Goal: Task Accomplishment & Management: Complete application form

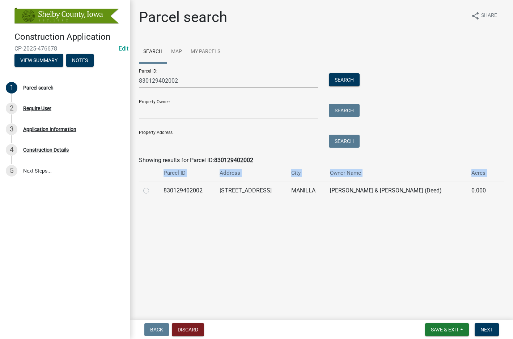
drag, startPoint x: 198, startPoint y: 227, endPoint x: 159, endPoint y: 181, distance: 60.3
click at [161, 181] on main "Parcel search share Share Search Map My Parcels Parcel ID: 830129402002 Search …" at bounding box center [321, 159] width 382 height 318
click at [121, 48] on link "Edit" at bounding box center [124, 48] width 10 height 7
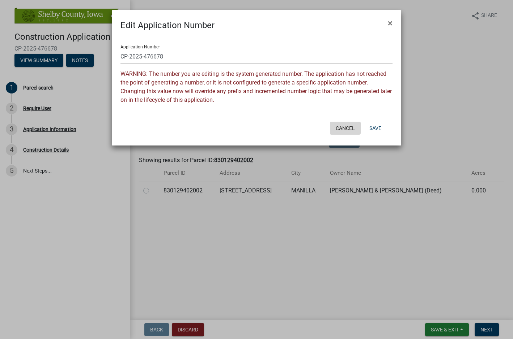
click at [342, 127] on button "Cancel" at bounding box center [345, 128] width 31 height 13
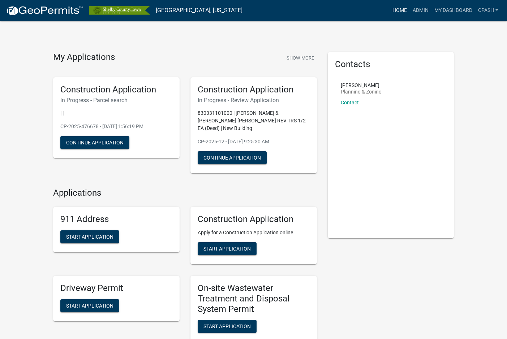
click at [397, 7] on link "Home" at bounding box center [400, 11] width 20 height 14
click at [419, 10] on link "Admin" at bounding box center [421, 11] width 22 height 14
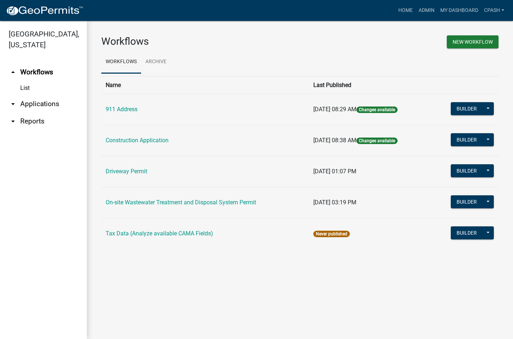
click at [16, 100] on icon "arrow_drop_down" at bounding box center [13, 104] width 9 height 9
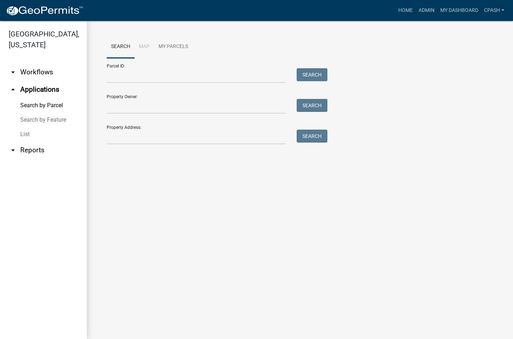
click at [24, 127] on link "List" at bounding box center [43, 134] width 87 height 14
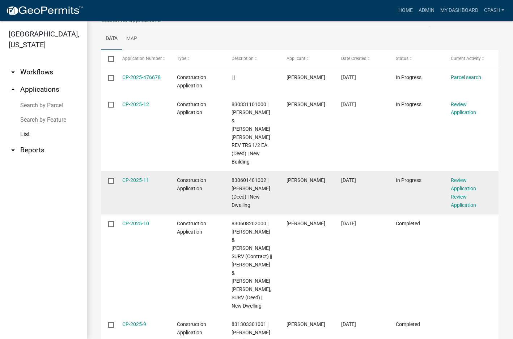
scroll to position [108, 0]
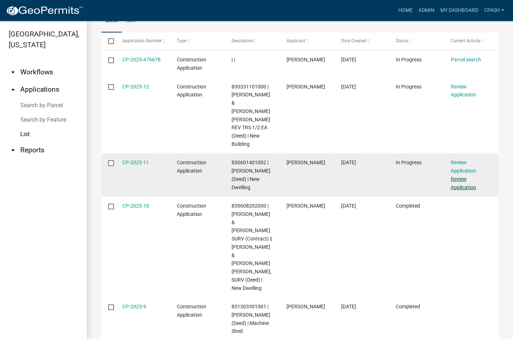
click at [460, 176] on link "Review Application" at bounding box center [462, 183] width 25 height 14
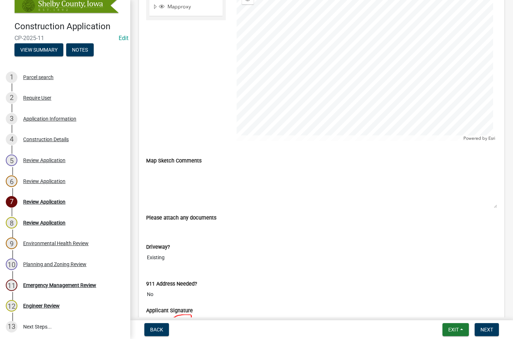
scroll to position [1230, 0]
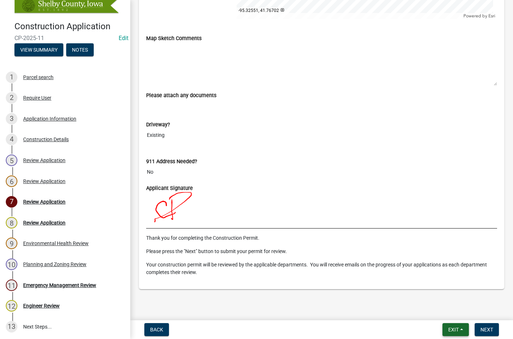
click at [458, 325] on button "Exit" at bounding box center [455, 330] width 26 height 13
click at [442, 310] on button "Save & Exit" at bounding box center [440, 311] width 58 height 17
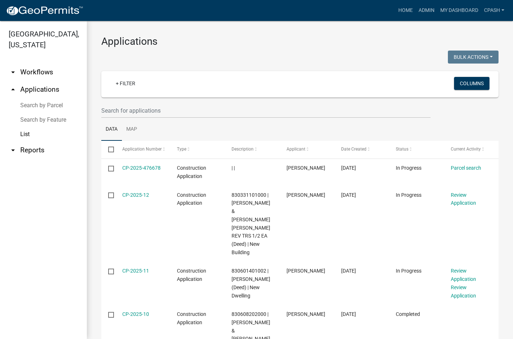
click at [28, 127] on link "List" at bounding box center [43, 134] width 87 height 14
click at [14, 146] on icon "arrow_drop_down" at bounding box center [13, 150] width 9 height 9
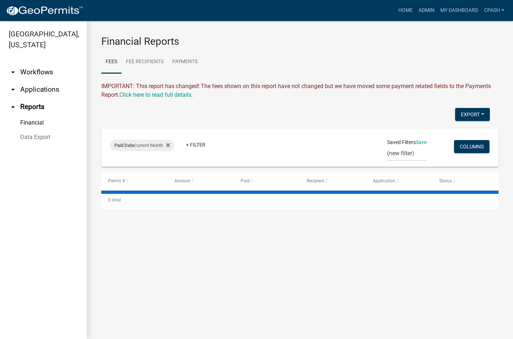
click at [16, 85] on icon "arrow_drop_down" at bounding box center [13, 89] width 9 height 9
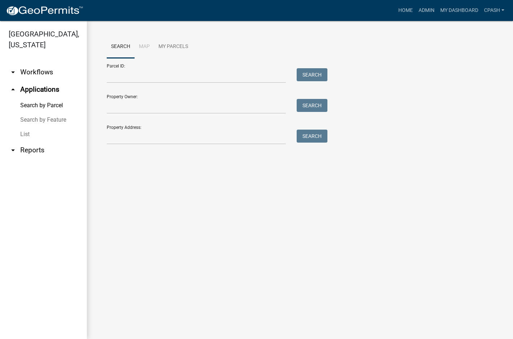
click at [23, 127] on link "List" at bounding box center [43, 134] width 87 height 14
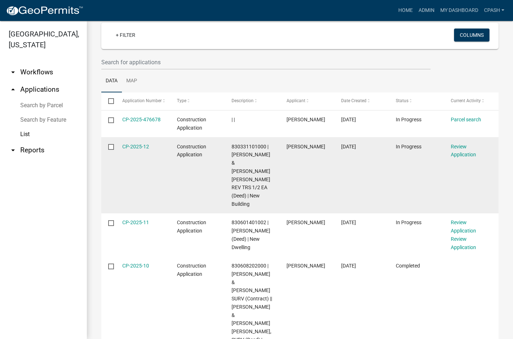
scroll to position [36, 0]
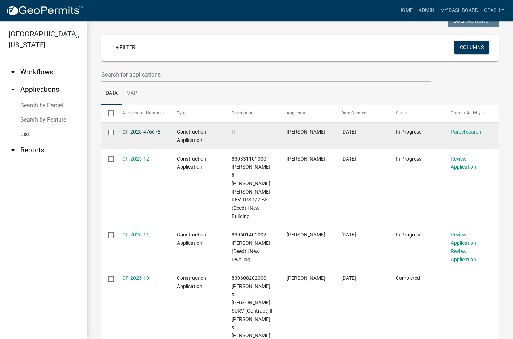
click at [129, 129] on link "CP-2025-476678" at bounding box center [141, 132] width 38 height 6
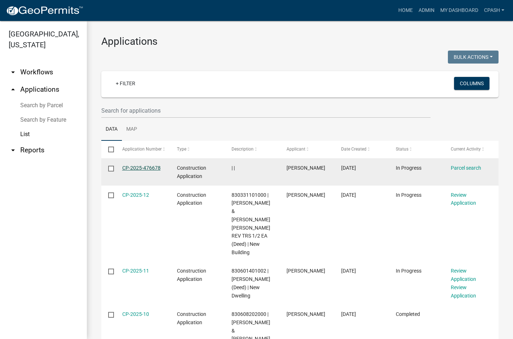
click at [145, 168] on link "CP-2025-476678" at bounding box center [141, 168] width 38 height 6
click at [148, 167] on link "CP-2025-476678" at bounding box center [141, 168] width 38 height 6
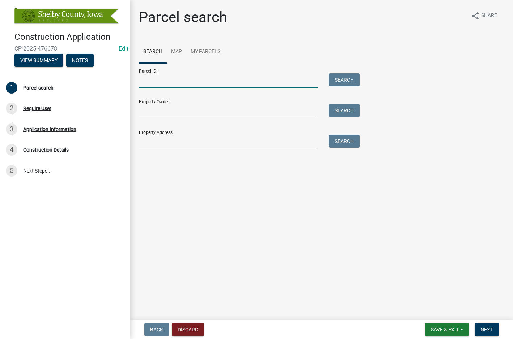
click at [176, 79] on input "Parcel ID:" at bounding box center [228, 80] width 179 height 15
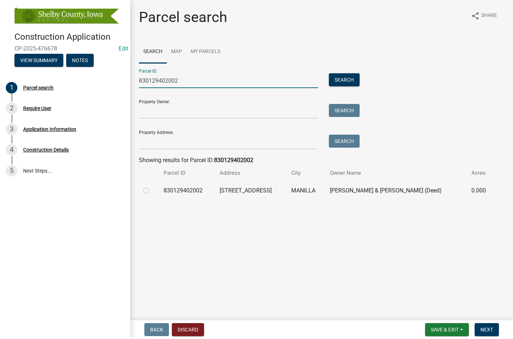
type input "830129402002"
click at [146, 194] on div at bounding box center [149, 191] width 12 height 9
click at [152, 187] on label at bounding box center [152, 187] width 0 height 0
click at [152, 191] on input "radio" at bounding box center [154, 189] width 5 height 5
radio input "true"
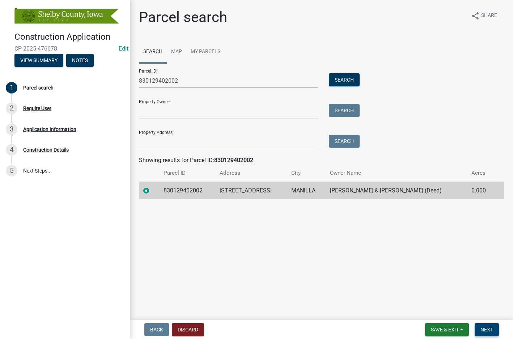
click at [491, 326] on button "Next" at bounding box center [486, 330] width 24 height 13
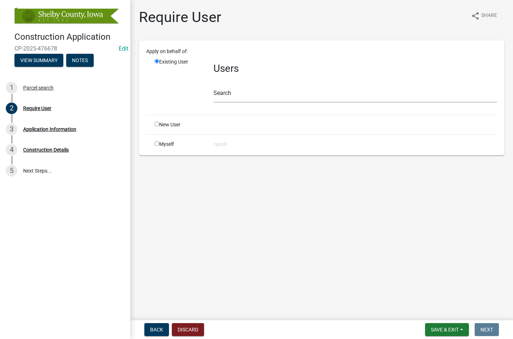
click at [157, 142] on input "radio" at bounding box center [156, 143] width 5 height 5
radio input "true"
radio input "false"
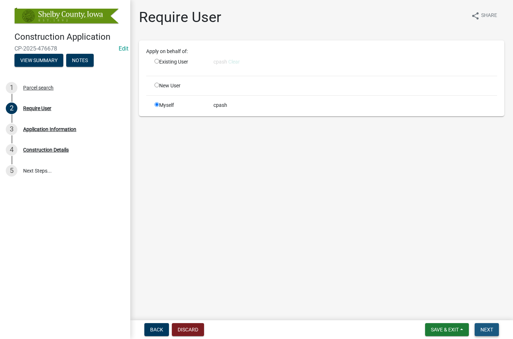
click at [489, 328] on span "Next" at bounding box center [486, 330] width 13 height 6
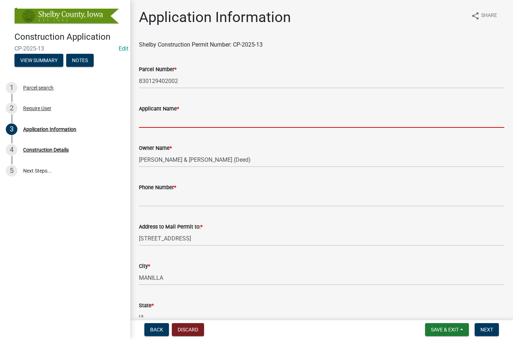
click at [166, 120] on input "Applicant Name *" at bounding box center [321, 120] width 365 height 15
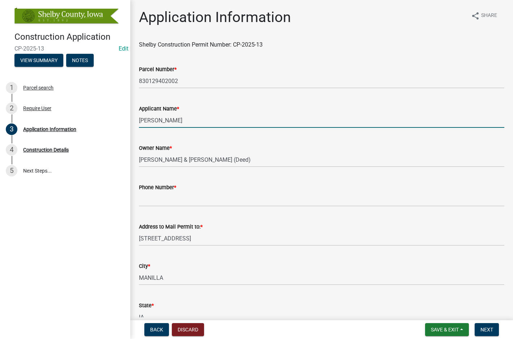
type input "[PERSON_NAME]"
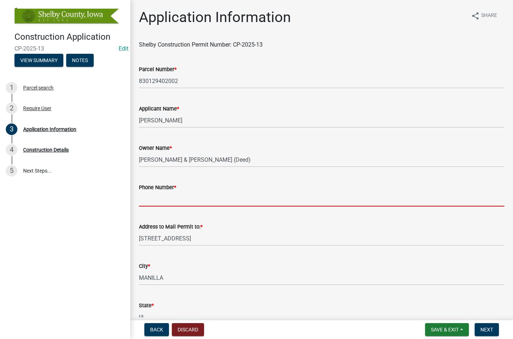
click at [161, 202] on input "Phone Number *" at bounding box center [321, 199] width 365 height 15
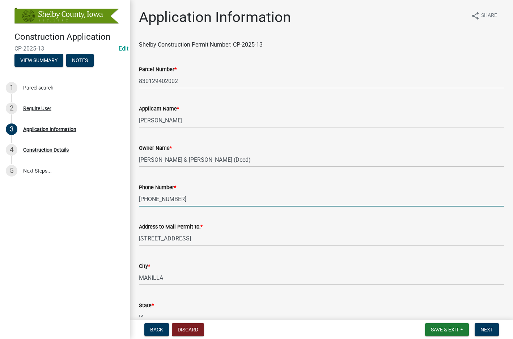
type input "[PHONE_NUMBER]"
click at [199, 239] on input "[STREET_ADDRESS]" at bounding box center [321, 238] width 365 height 15
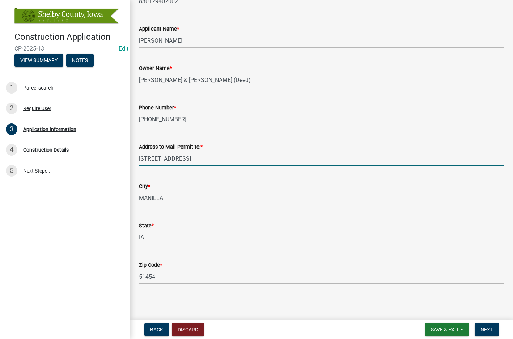
scroll to position [81, 0]
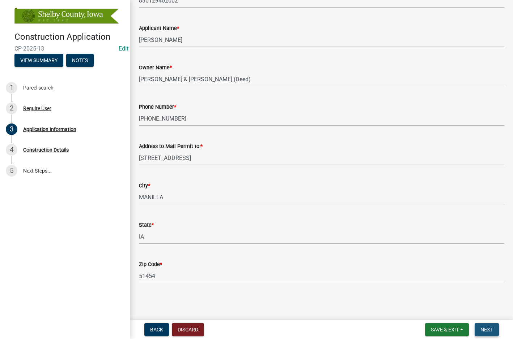
click at [485, 328] on span "Next" at bounding box center [486, 330] width 13 height 6
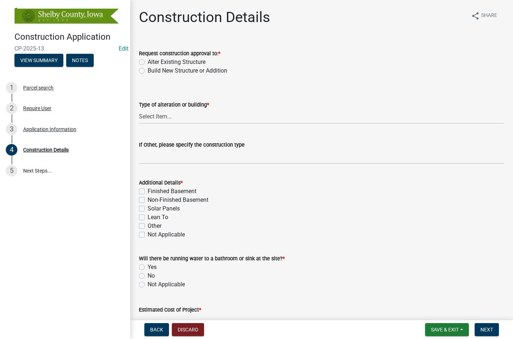
click at [148, 69] on label "Build New Structure or Addition" at bounding box center [188, 71] width 80 height 9
click at [148, 69] on input "Build New Structure or Addition" at bounding box center [150, 69] width 5 height 5
radio input "true"
click at [149, 114] on select "Select Item... Addition Basement Finish Communication Tower Confinement Buildin…" at bounding box center [321, 116] width 365 height 15
click at [139, 109] on select "Select Item... Addition Basement Finish Communication Tower Confinement Buildin…" at bounding box center [321, 116] width 365 height 15
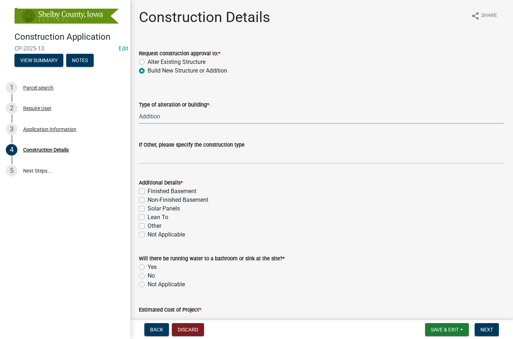
click at [178, 116] on select "Select Item... Addition Basement Finish Communication Tower Confinement Buildin…" at bounding box center [321, 116] width 365 height 15
click at [139, 109] on select "Select Item... Addition Basement Finish Communication Tower Confinement Buildin…" at bounding box center [321, 116] width 365 height 15
click at [166, 117] on select "Select Item... Addition Basement Finish Communication Tower Confinement Buildin…" at bounding box center [321, 116] width 365 height 15
click at [139, 109] on select "Select Item... Addition Basement Finish Communication Tower Confinement Buildin…" at bounding box center [321, 116] width 365 height 15
select select "b597eadb-dc3f-4717-a682-df4dbe3753a4"
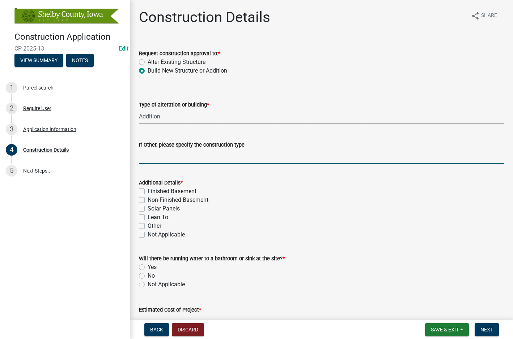
click at [164, 158] on input "If Other, please specify the construction type" at bounding box center [321, 156] width 365 height 15
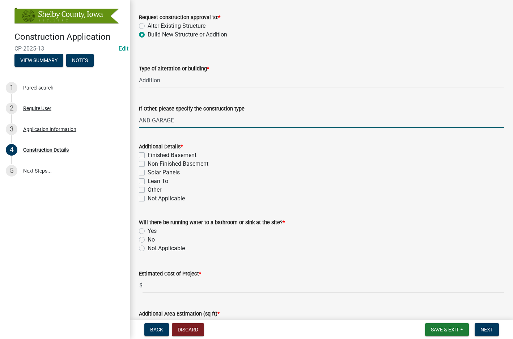
type input "AND GARAGE"
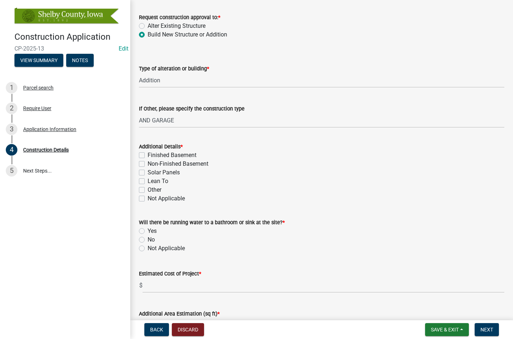
click at [148, 164] on label "Non-Finished Basement" at bounding box center [178, 164] width 61 height 9
click at [148, 164] on input "Non-Finished Basement" at bounding box center [150, 162] width 5 height 5
checkbox input "true"
checkbox input "false"
checkbox input "true"
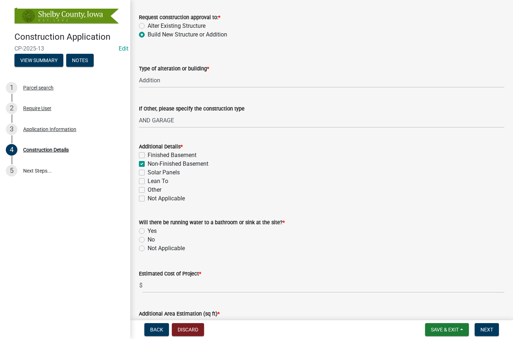
checkbox input "false"
click at [148, 163] on label "Non-Finished Basement" at bounding box center [178, 164] width 61 height 9
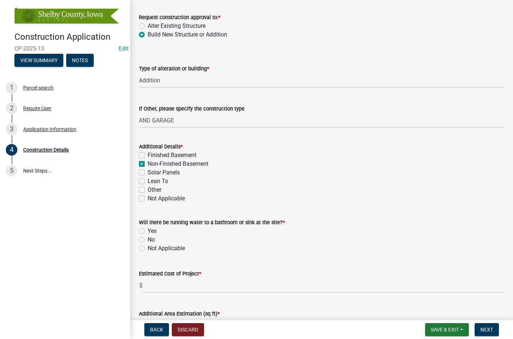
click at [148, 163] on input "Non-Finished Basement" at bounding box center [150, 162] width 5 height 5
checkbox input "false"
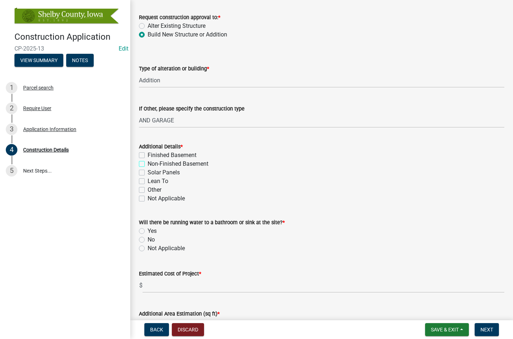
checkbox input "false"
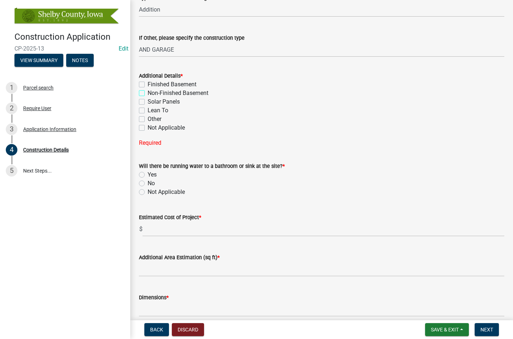
scroll to position [108, 0]
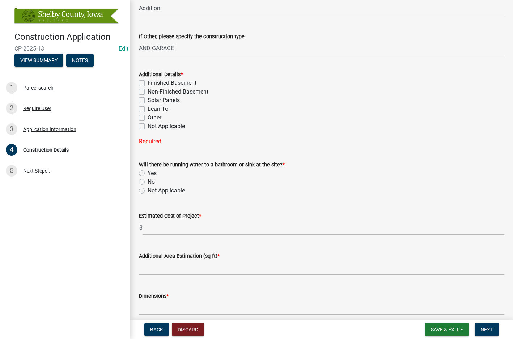
click at [148, 127] on label "Not Applicable" at bounding box center [166, 126] width 37 height 9
click at [148, 127] on input "Not Applicable" at bounding box center [150, 124] width 5 height 5
checkbox input "true"
checkbox input "false"
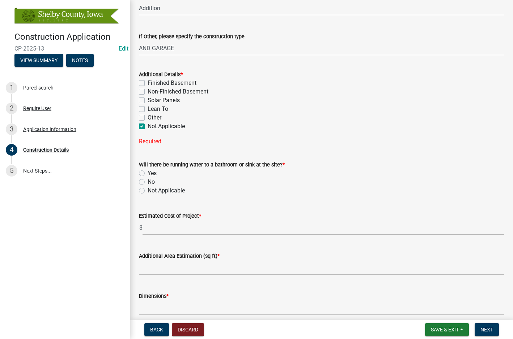
checkbox input "false"
checkbox input "true"
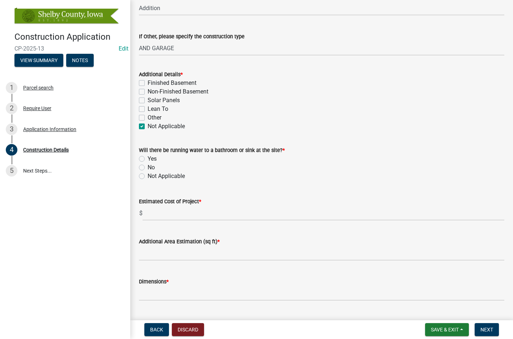
click at [148, 159] on label "Yes" at bounding box center [152, 159] width 9 height 9
click at [148, 159] on input "Yes" at bounding box center [150, 157] width 5 height 5
radio input "true"
click at [161, 214] on input "text" at bounding box center [323, 213] width 362 height 15
type input "300000"
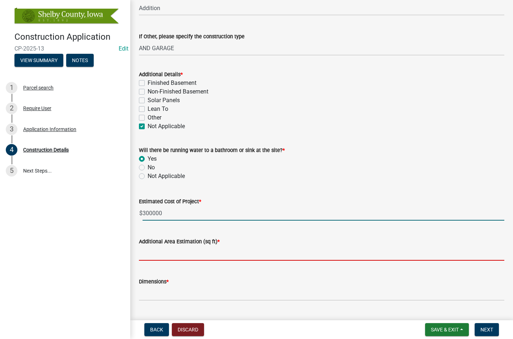
click at [177, 255] on input "text" at bounding box center [321, 253] width 365 height 15
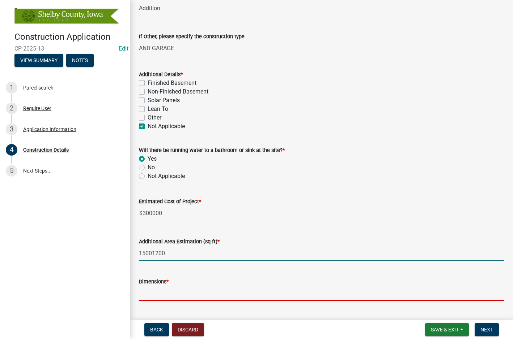
click at [167, 299] on input "Dimensions *" at bounding box center [321, 293] width 365 height 15
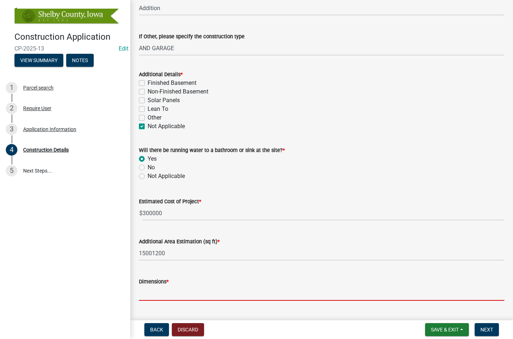
click at [346, 238] on div "Additional Area Estimation (sq ft) *" at bounding box center [321, 242] width 365 height 9
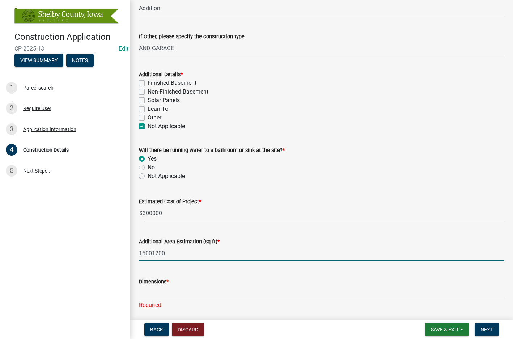
click at [168, 253] on input "15001200" at bounding box center [321, 253] width 365 height 15
drag, startPoint x: 166, startPoint y: 256, endPoint x: 120, endPoint y: 252, distance: 45.4
click at [120, 252] on div "Construction Application CP-2025-13 Edit View Summary Notes 1 Parcel search 2 R…" at bounding box center [256, 169] width 513 height 339
type input "2700"
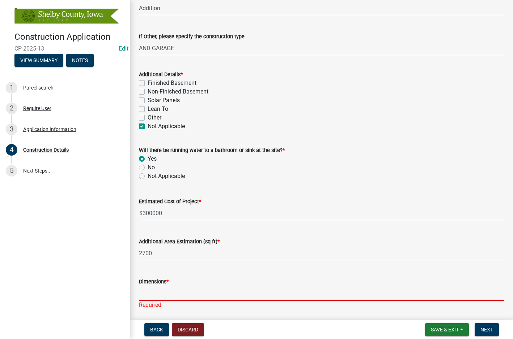
click at [186, 289] on input "Dimensions *" at bounding box center [321, 293] width 365 height 15
click at [189, 289] on input "30 X 50" at bounding box center [321, 293] width 365 height 15
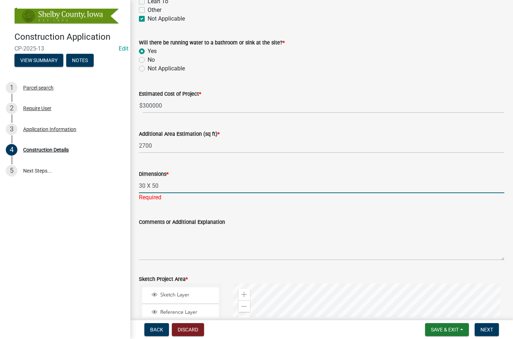
scroll to position [217, 0]
type input "30 X 50"
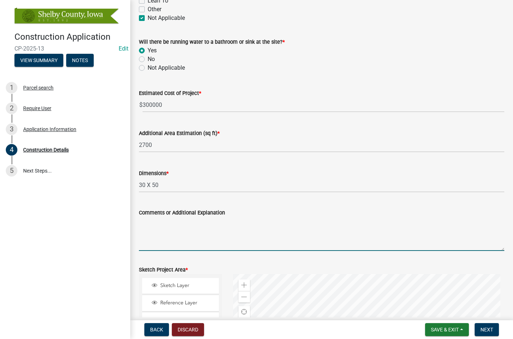
click at [152, 248] on textarea "Comments or Additional Explanation" at bounding box center [321, 234] width 365 height 34
type textarea "G"
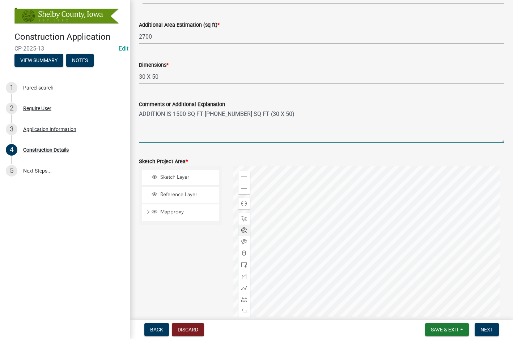
scroll to position [362, 0]
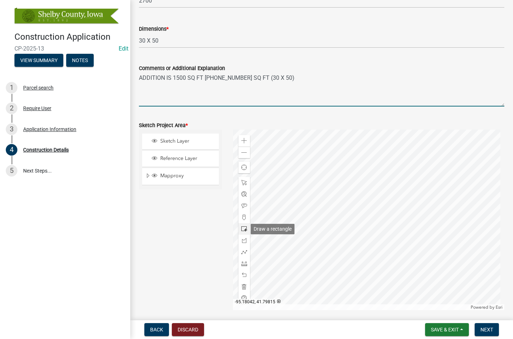
type textarea "ADDITION IS 1500 SQ FT [PHONE_NUMBER] SQ FT (30 X 50)"
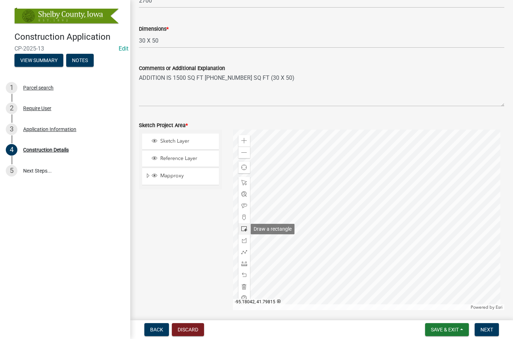
click at [239, 228] on div at bounding box center [244, 229] width 12 height 12
click at [349, 175] on div at bounding box center [368, 220] width 271 height 181
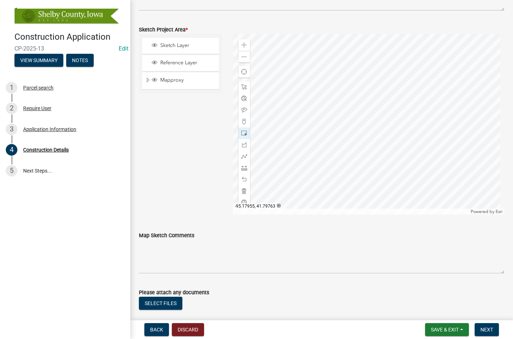
scroll to position [470, 0]
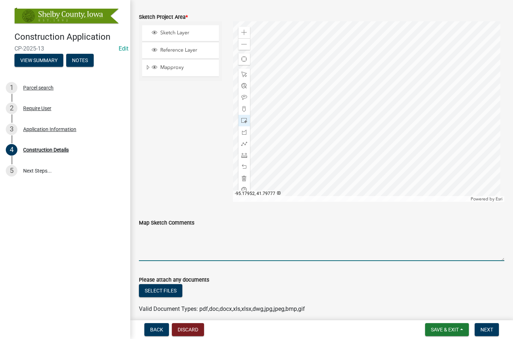
click at [174, 243] on textarea "Map Sketch Comments" at bounding box center [321, 244] width 365 height 34
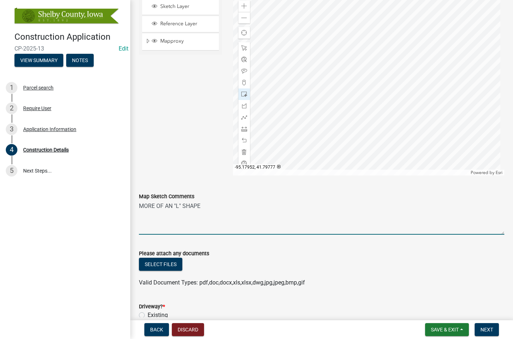
scroll to position [542, 0]
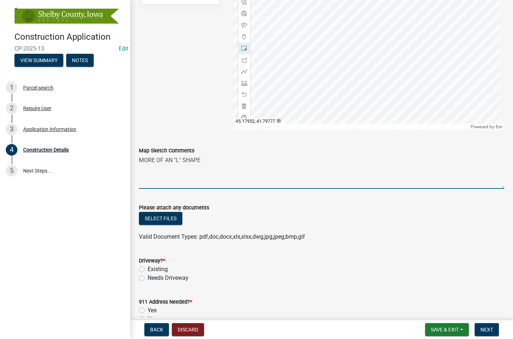
type textarea "MORE OF AN "L" SHAPE"
click at [148, 268] on label "Existing" at bounding box center [158, 269] width 20 height 9
click at [148, 268] on input "Existing" at bounding box center [150, 267] width 5 height 5
radio input "true"
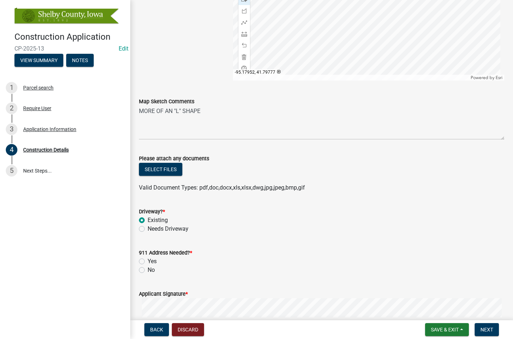
scroll to position [615, 0]
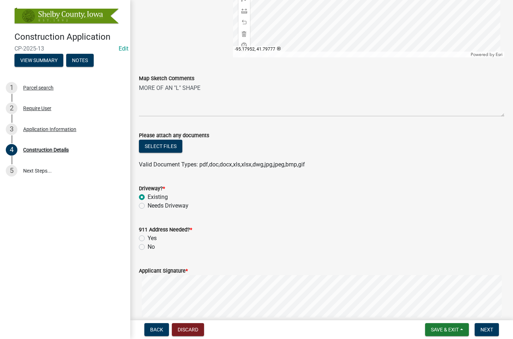
drag, startPoint x: 142, startPoint y: 245, endPoint x: 182, endPoint y: 266, distance: 45.1
click at [148, 246] on label "No" at bounding box center [151, 247] width 7 height 9
click at [148, 246] on input "No" at bounding box center [150, 245] width 5 height 5
radio input "true"
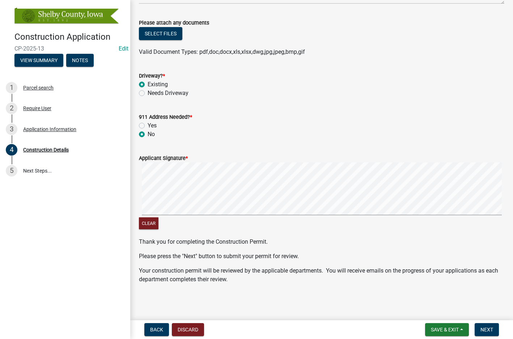
scroll to position [728, 0]
click at [483, 329] on span "Next" at bounding box center [486, 330] width 13 height 6
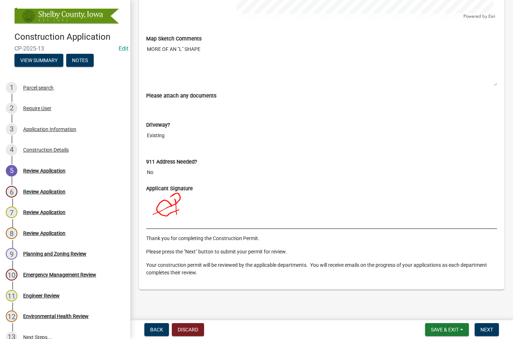
scroll to position [1230, 0]
click at [440, 330] on span "Save & Exit" at bounding box center [445, 330] width 28 height 6
click at [420, 310] on button "Save & Exit" at bounding box center [440, 311] width 58 height 17
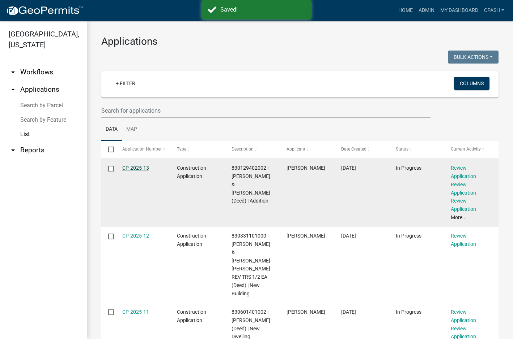
click at [130, 167] on link "CP-2025-13" at bounding box center [135, 168] width 27 height 6
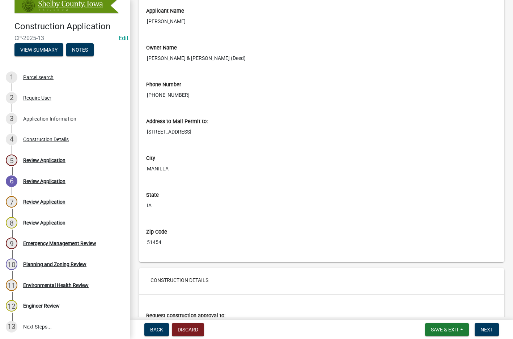
scroll to position [506, 0]
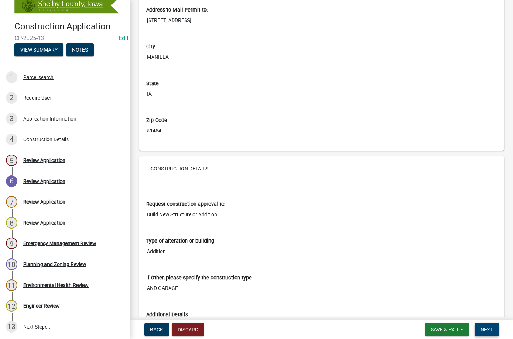
click at [488, 325] on button "Next" at bounding box center [486, 330] width 24 height 13
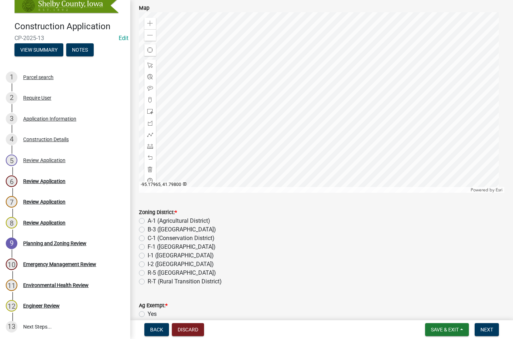
scroll to position [108, 0]
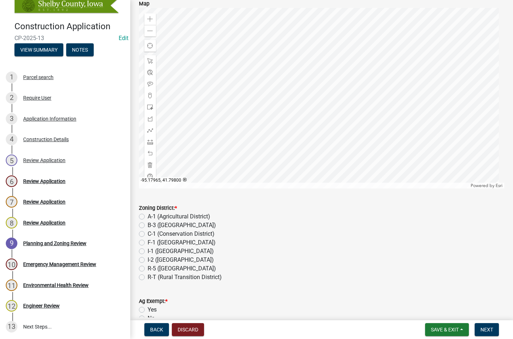
click at [148, 216] on label "A-1 (Agricultural District)" at bounding box center [179, 217] width 63 height 9
click at [148, 216] on input "A-1 (Agricultural District)" at bounding box center [150, 215] width 5 height 5
radio input "true"
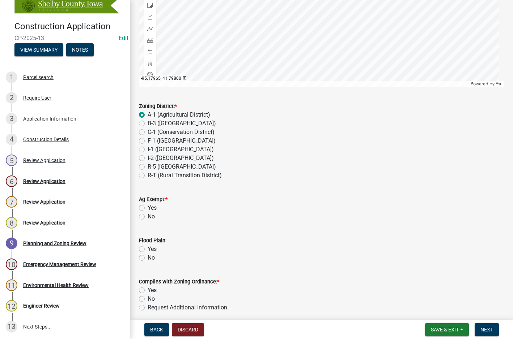
scroll to position [217, 0]
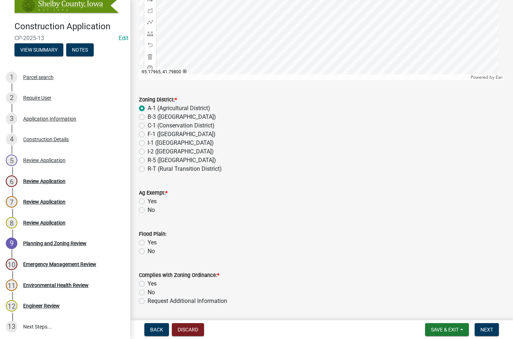
click at [148, 211] on label "No" at bounding box center [151, 210] width 7 height 9
click at [148, 211] on input "No" at bounding box center [150, 208] width 5 height 5
radio input "true"
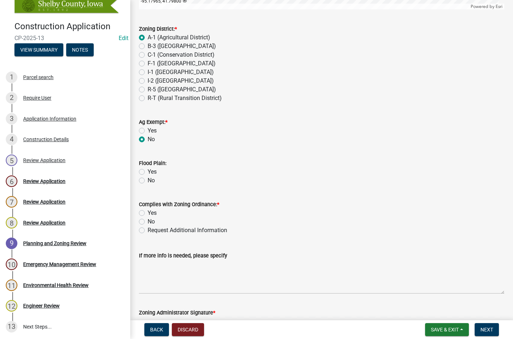
scroll to position [289, 0]
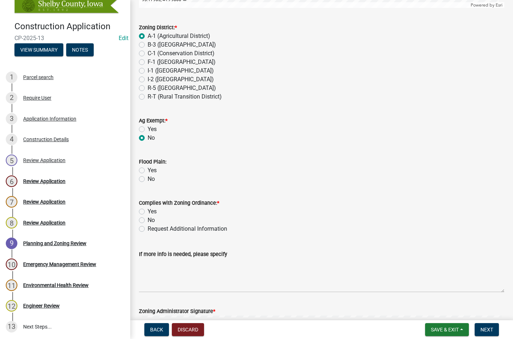
drag, startPoint x: 141, startPoint y: 179, endPoint x: 227, endPoint y: 190, distance: 86.4
click at [148, 179] on label "No" at bounding box center [151, 179] width 7 height 9
click at [148, 179] on input "No" at bounding box center [150, 177] width 5 height 5
radio input "true"
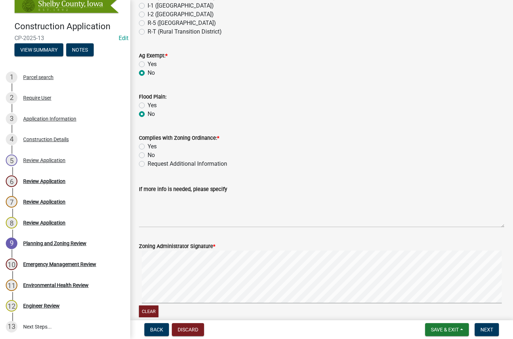
scroll to position [362, 0]
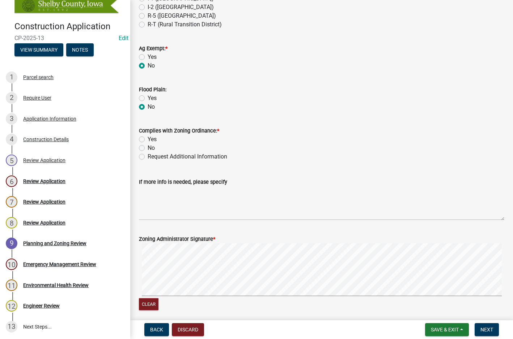
click at [148, 140] on label "Yes" at bounding box center [152, 139] width 9 height 9
click at [148, 140] on input "Yes" at bounding box center [150, 137] width 5 height 5
radio input "true"
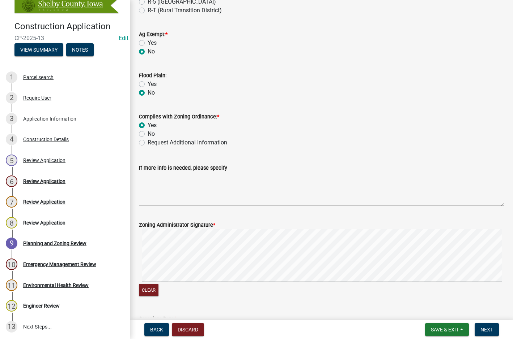
scroll to position [398, 0]
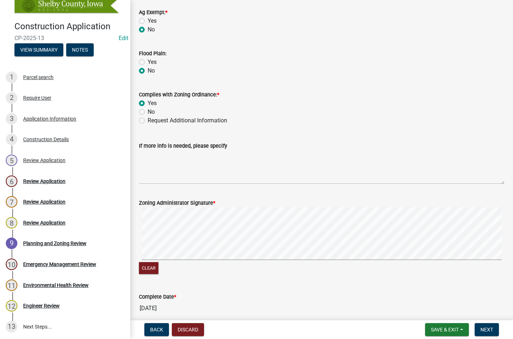
click at [150, 263] on div "Clear" at bounding box center [321, 242] width 365 height 69
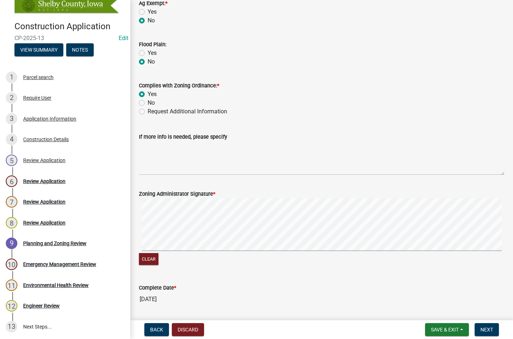
scroll to position [430, 0]
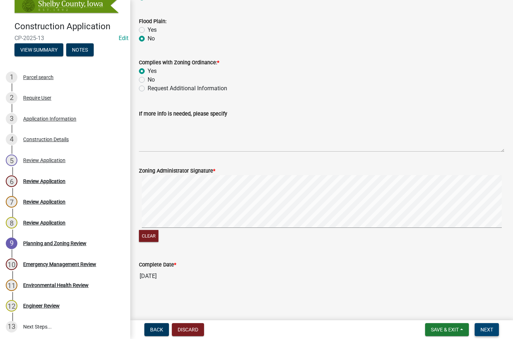
click at [486, 327] on span "Next" at bounding box center [486, 330] width 13 height 6
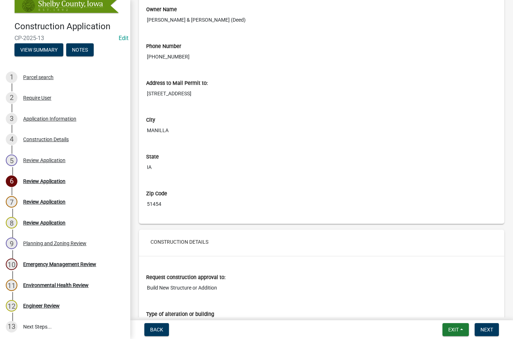
scroll to position [506, 0]
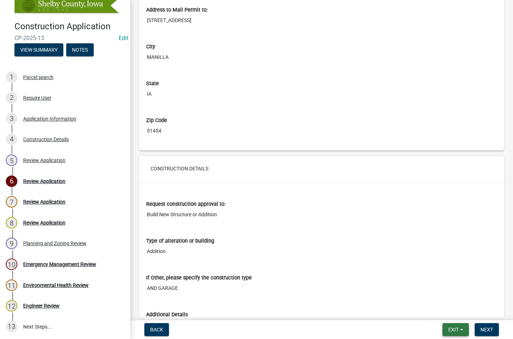
click at [461, 332] on button "Exit" at bounding box center [455, 330] width 26 height 13
click at [435, 311] on button "Save & Exit" at bounding box center [440, 311] width 58 height 17
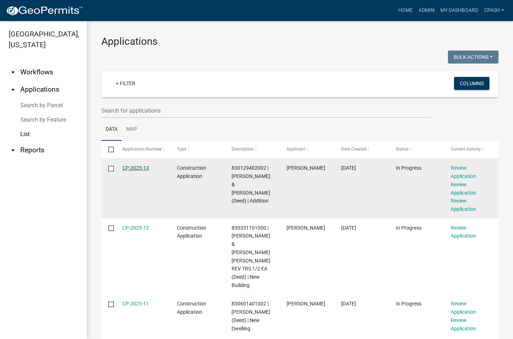
click at [133, 168] on link "CP-2025-13" at bounding box center [135, 168] width 27 height 6
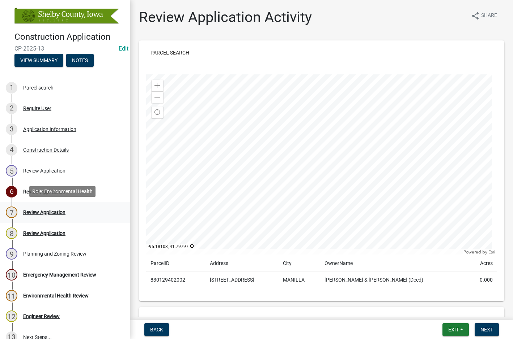
click at [32, 211] on div "Review Application" at bounding box center [44, 212] width 42 height 5
click at [487, 330] on span "Next" at bounding box center [486, 330] width 13 height 6
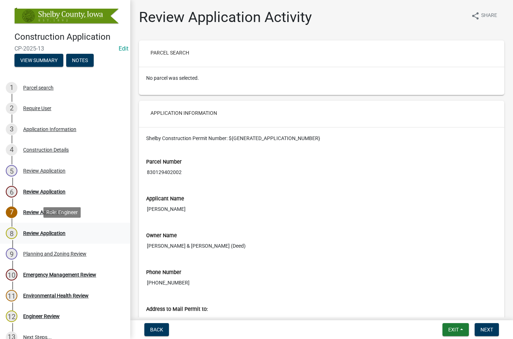
click at [28, 233] on div "Review Application" at bounding box center [44, 233] width 42 height 5
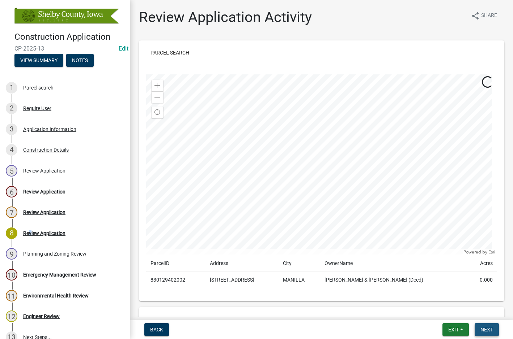
click at [494, 328] on button "Next" at bounding box center [486, 330] width 24 height 13
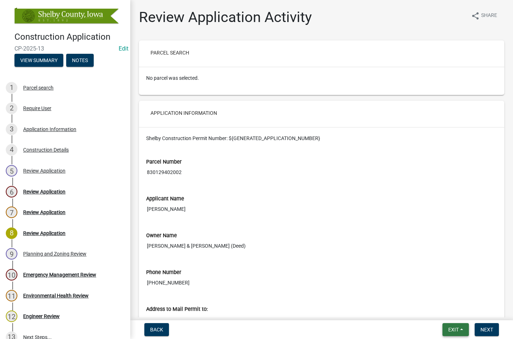
click at [459, 328] on button "Exit" at bounding box center [455, 330] width 26 height 13
click at [437, 310] on button "Save & Exit" at bounding box center [440, 311] width 58 height 17
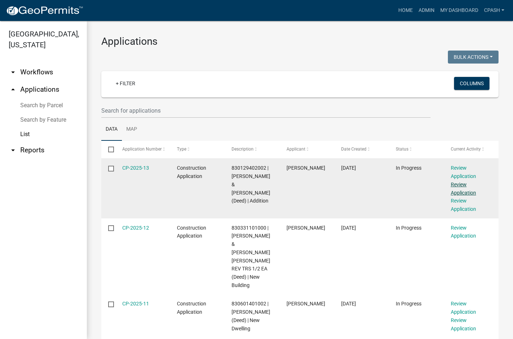
click at [465, 187] on link "Review Application" at bounding box center [462, 189] width 25 height 14
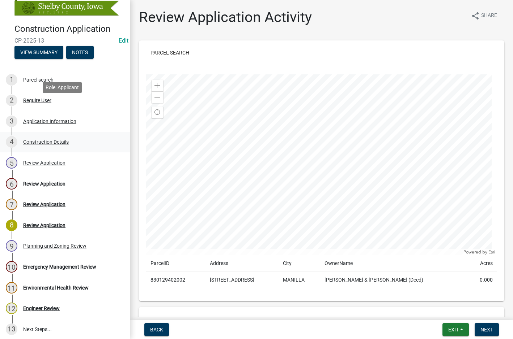
scroll to position [10, 0]
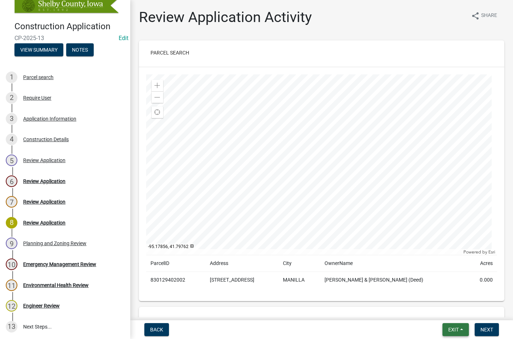
click at [459, 332] on button "Exit" at bounding box center [455, 330] width 26 height 13
click at [430, 310] on button "Save & Exit" at bounding box center [440, 311] width 58 height 17
